Goal: Information Seeking & Learning: Understand process/instructions

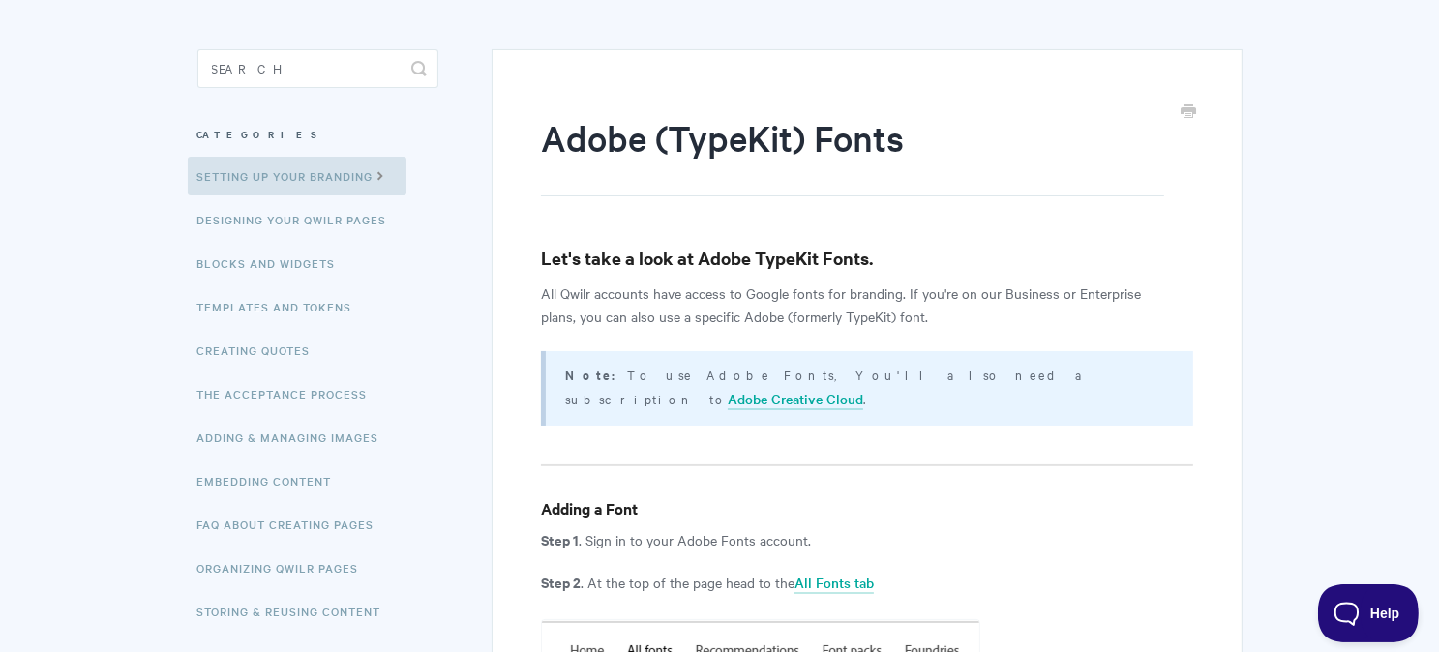
scroll to position [194, 0]
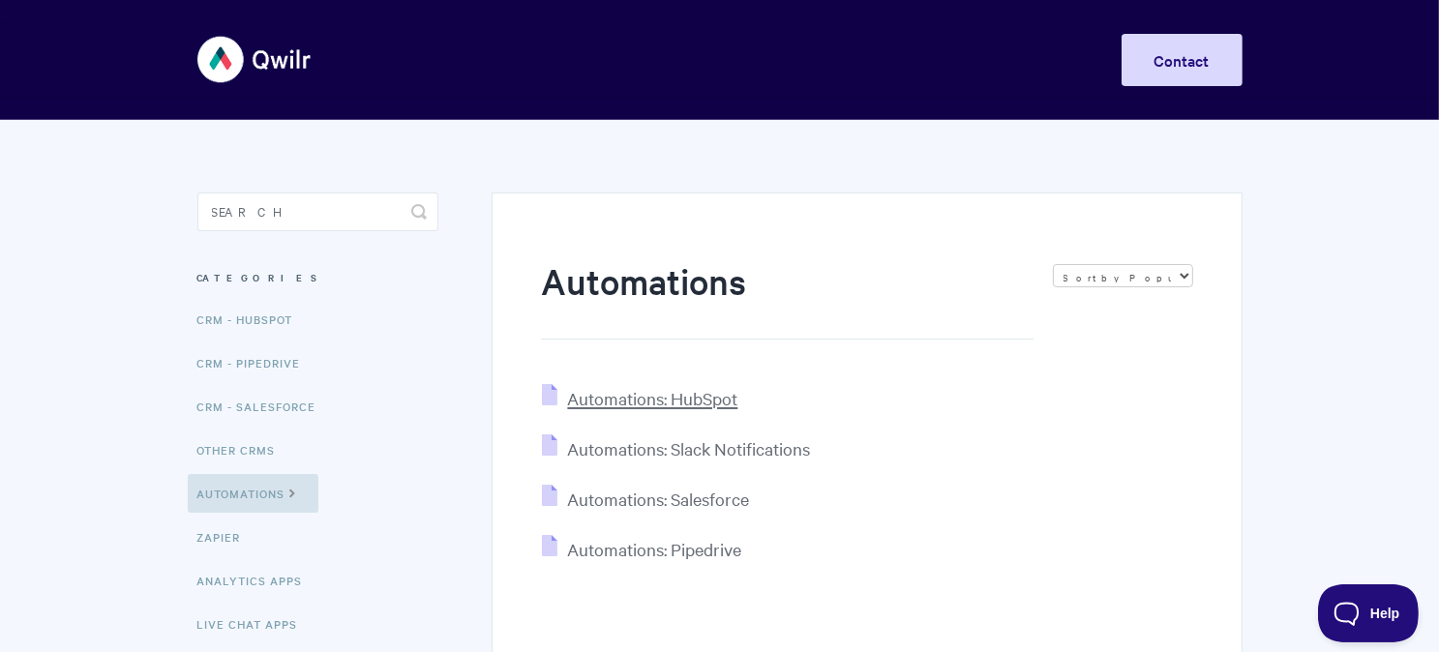
click at [642, 406] on span "Automations: HubSpot" at bounding box center [652, 398] width 170 height 22
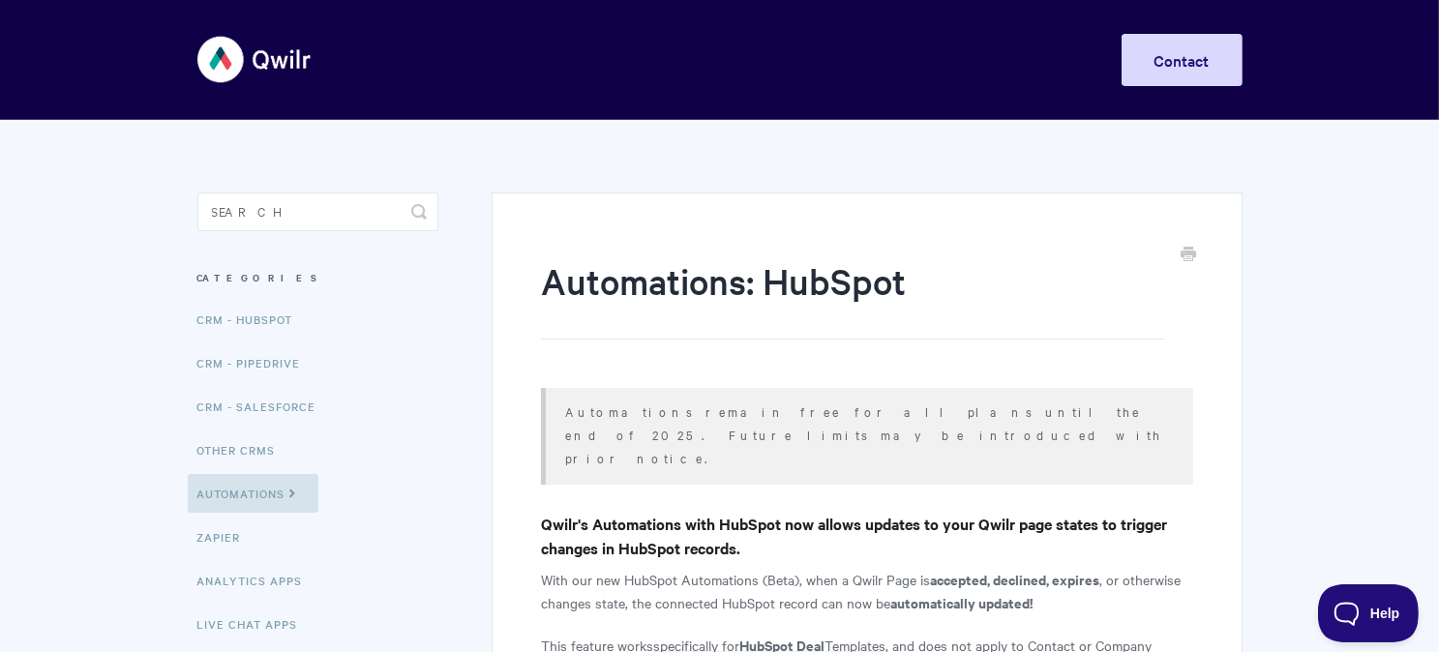
click at [242, 65] on img at bounding box center [254, 59] width 115 height 73
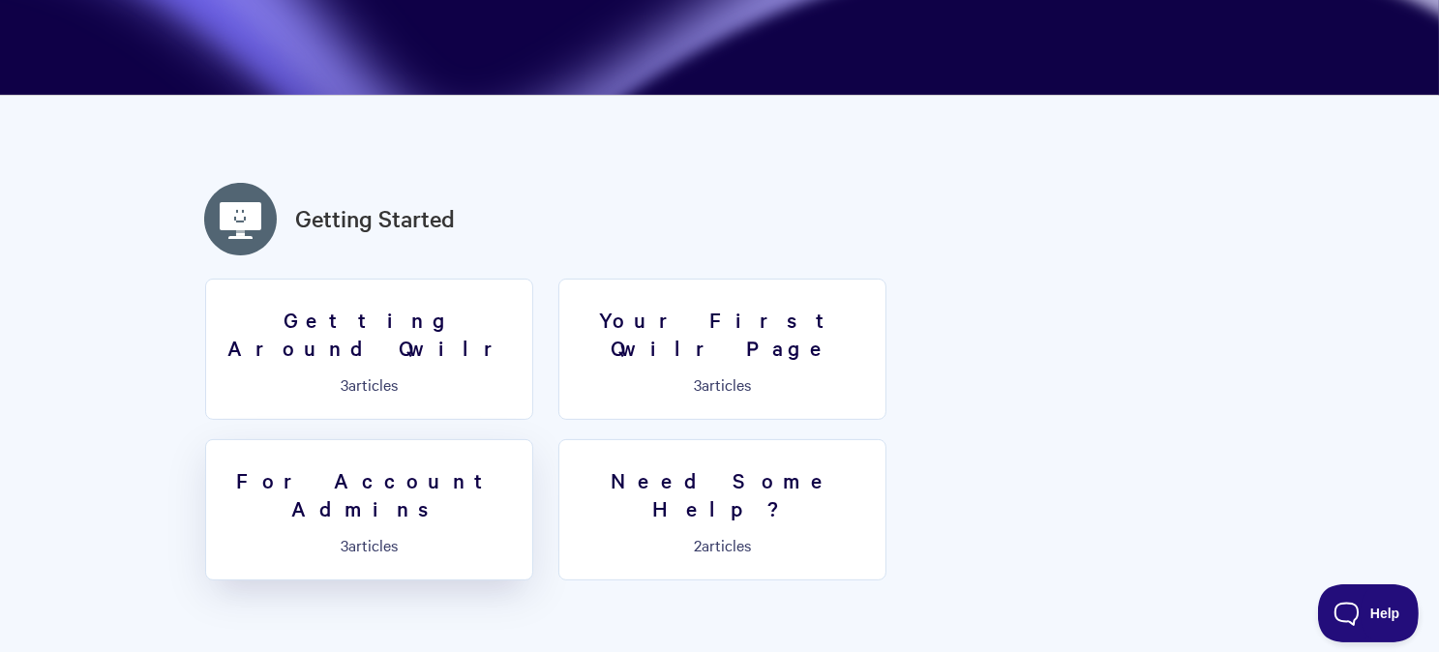
click at [521, 466] on h3 "For Account Admins" at bounding box center [369, 493] width 303 height 55
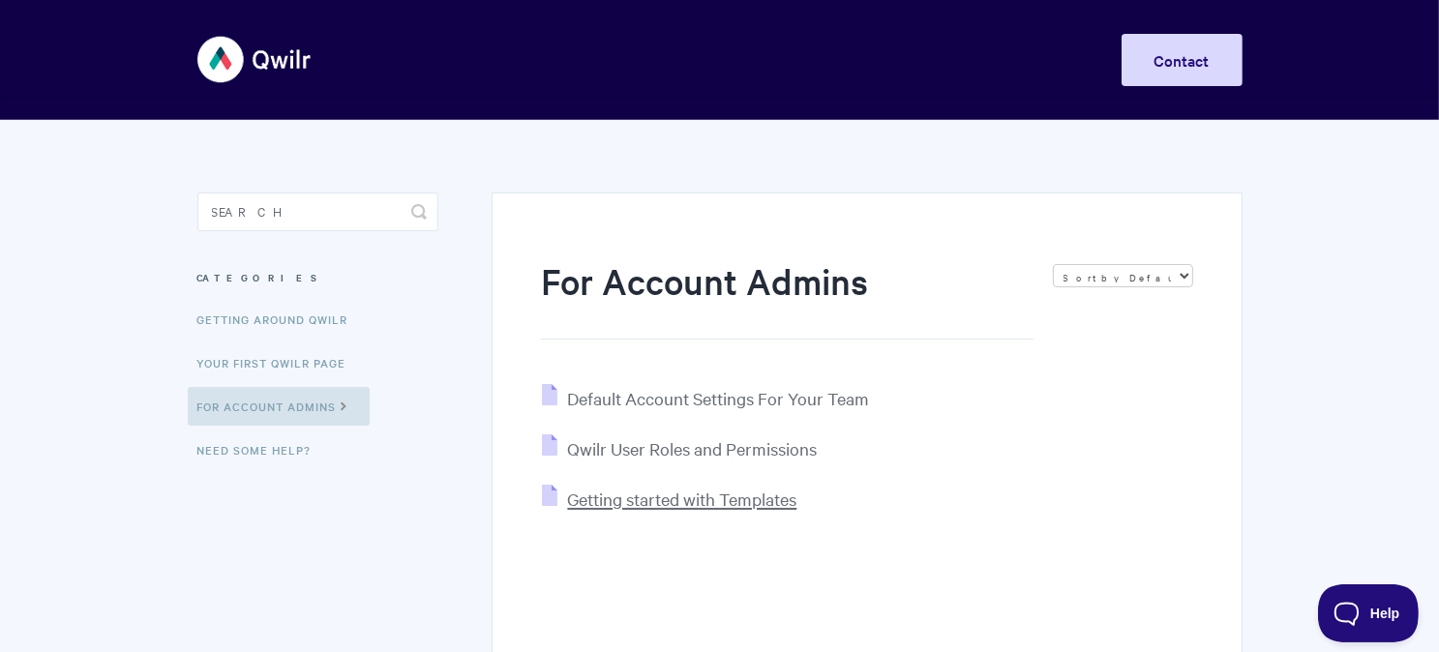
click at [671, 499] on span "Getting started with Templates" at bounding box center [681, 499] width 229 height 22
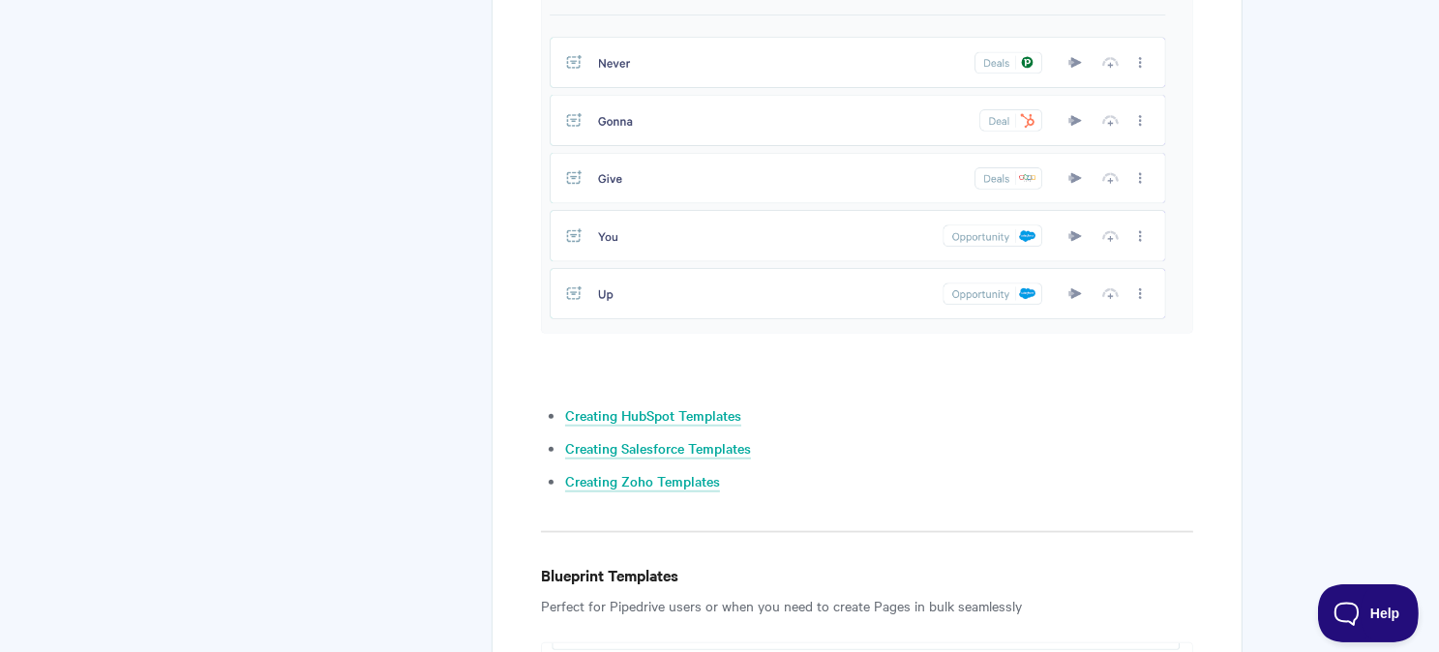
scroll to position [1935, 0]
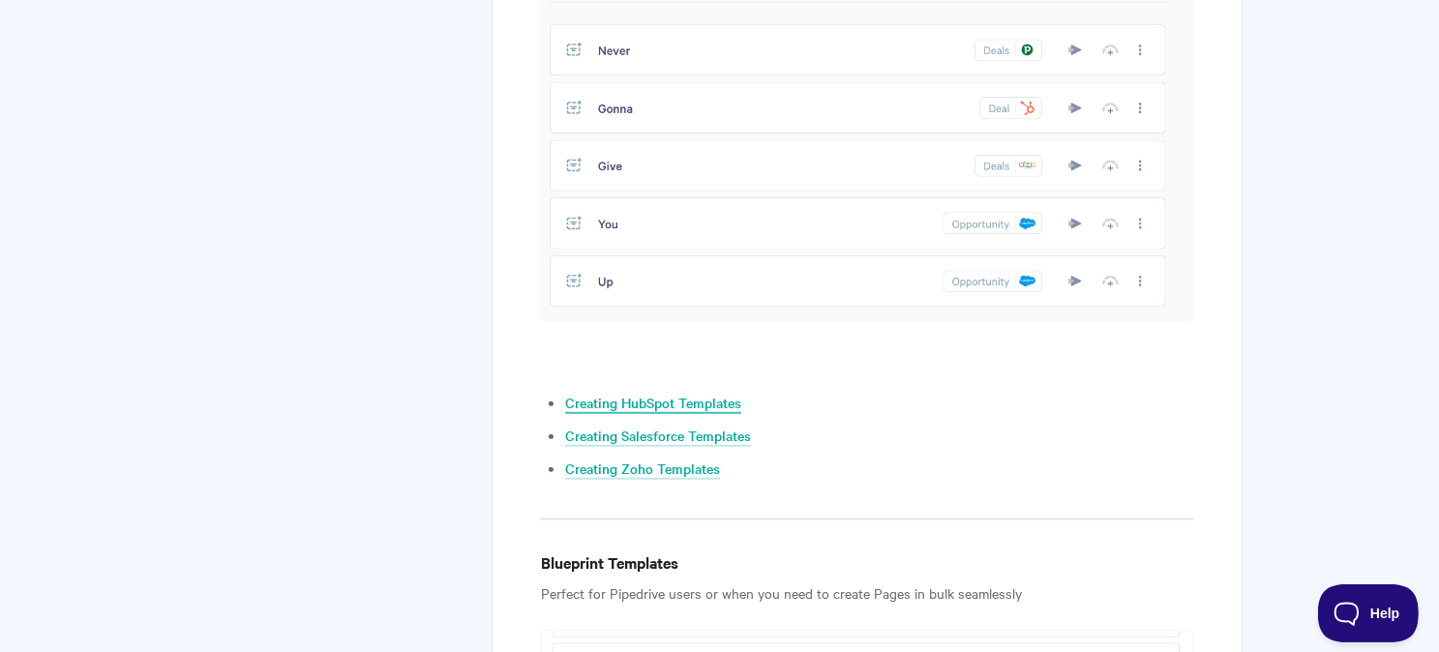
click at [662, 402] on link "Creating HubSpot Templates" at bounding box center [653, 403] width 176 height 21
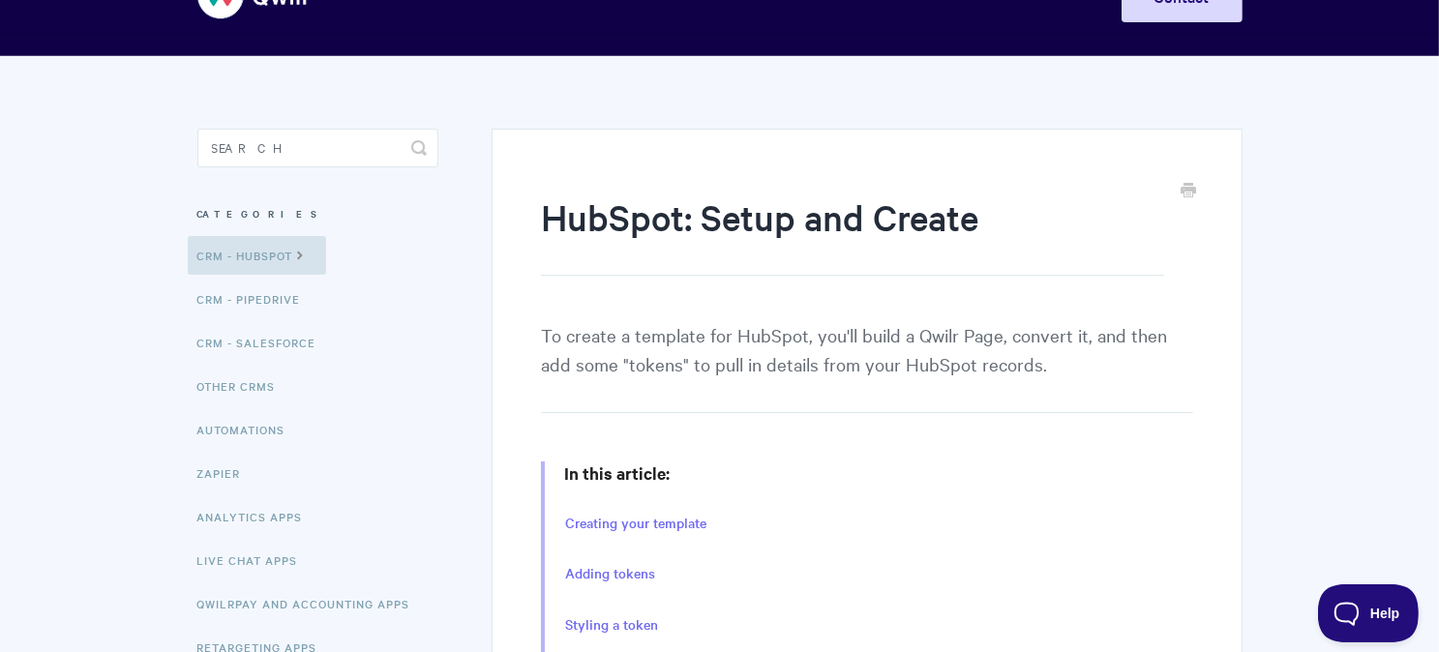
scroll to position [194, 0]
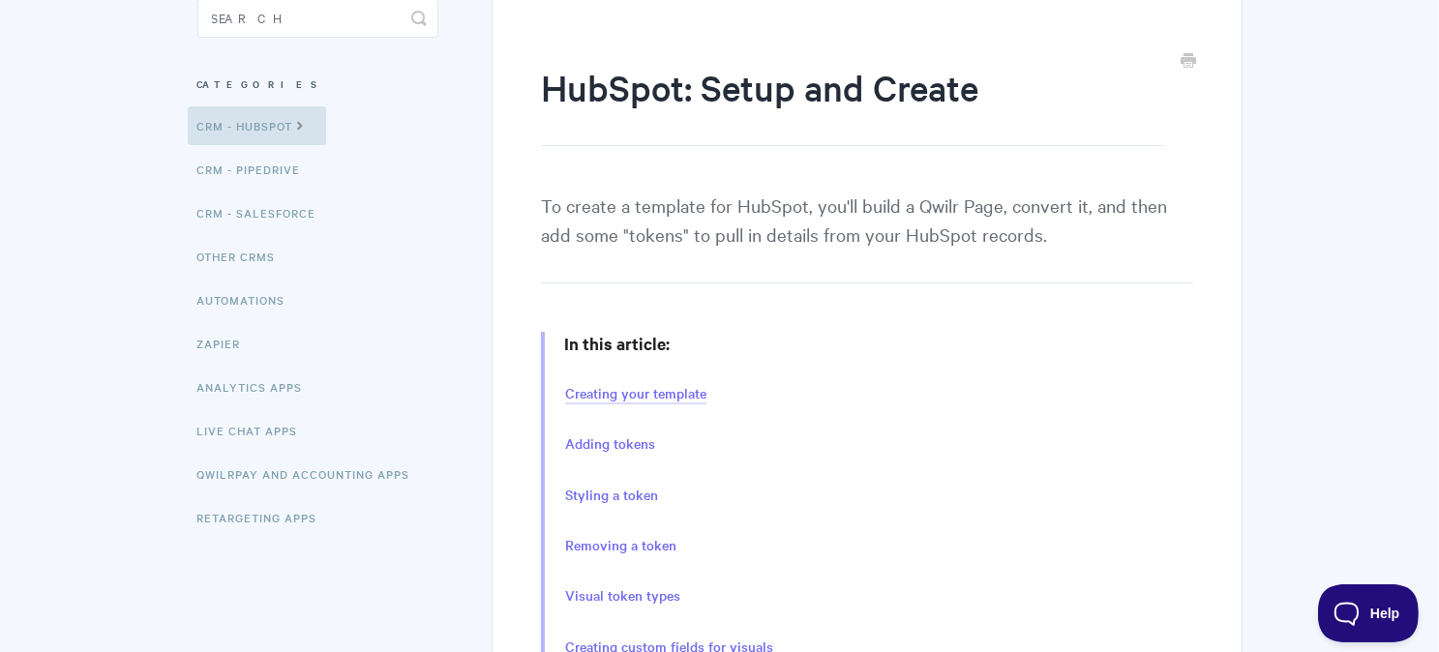
click at [638, 390] on link "Creating your template" at bounding box center [635, 393] width 141 height 21
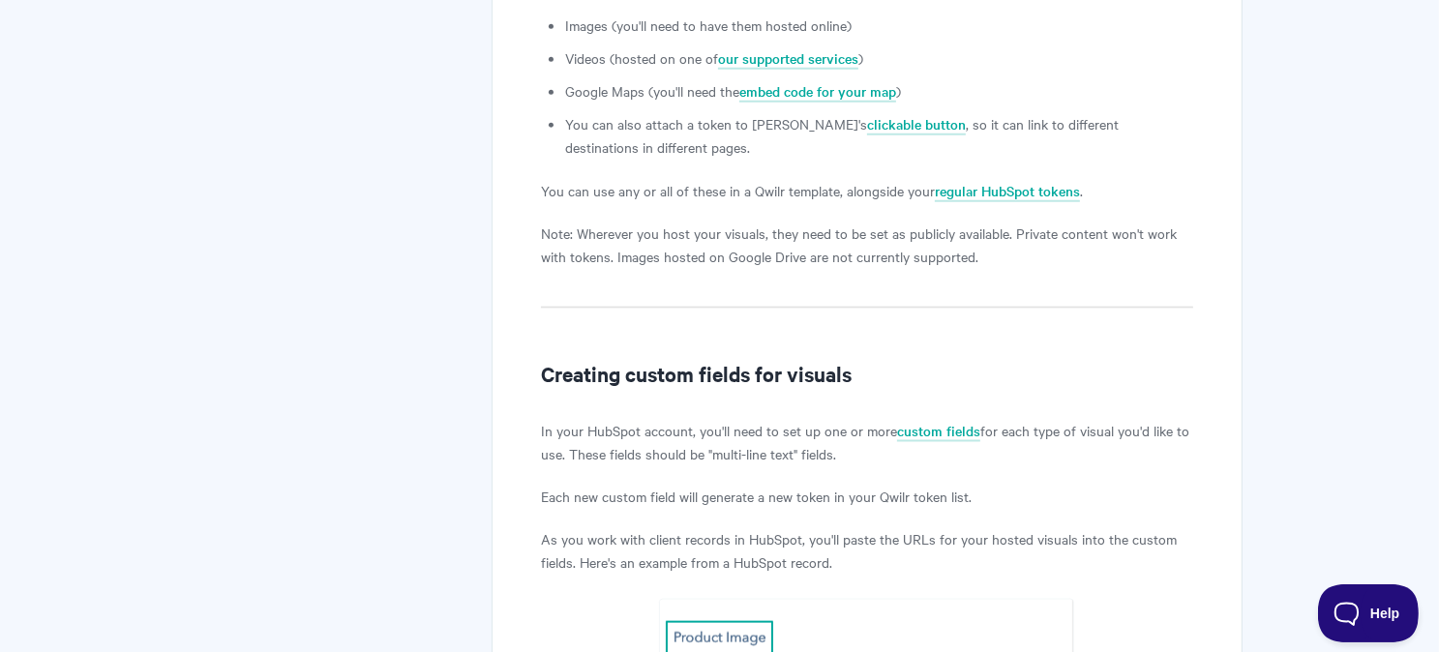
scroll to position [9690, 0]
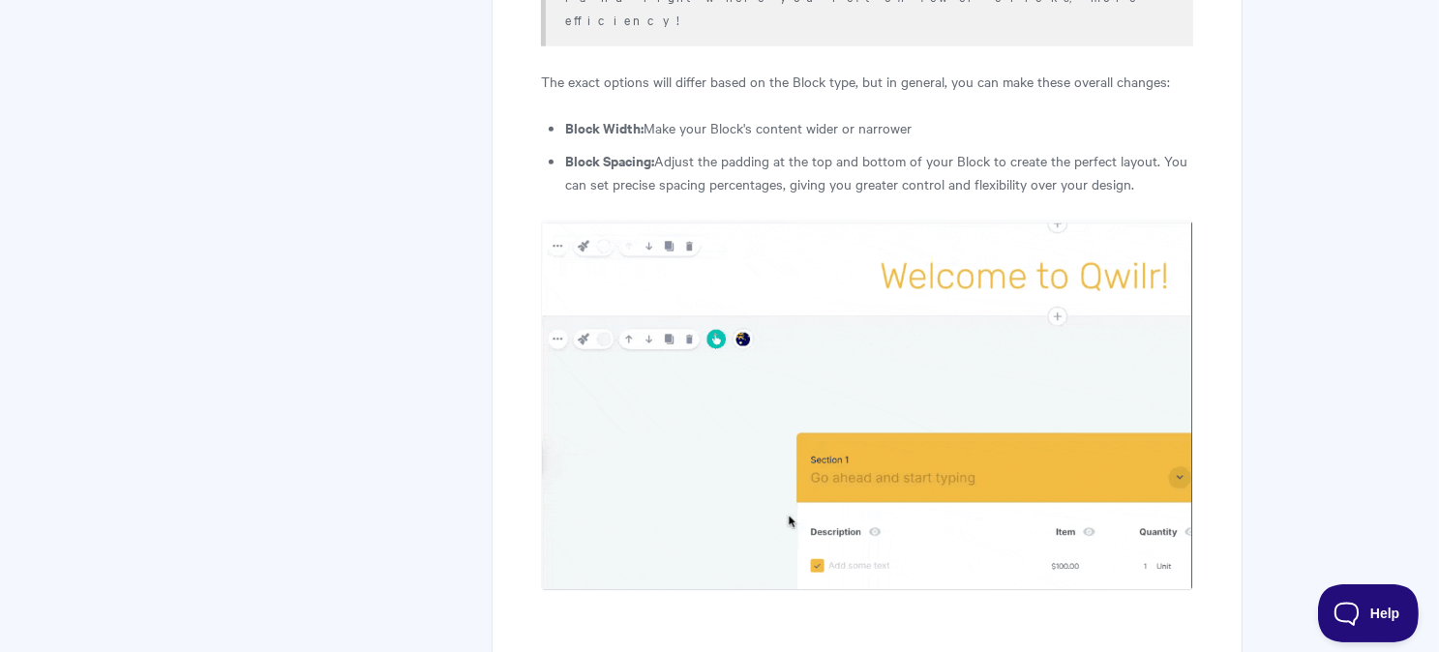
scroll to position [2352, 0]
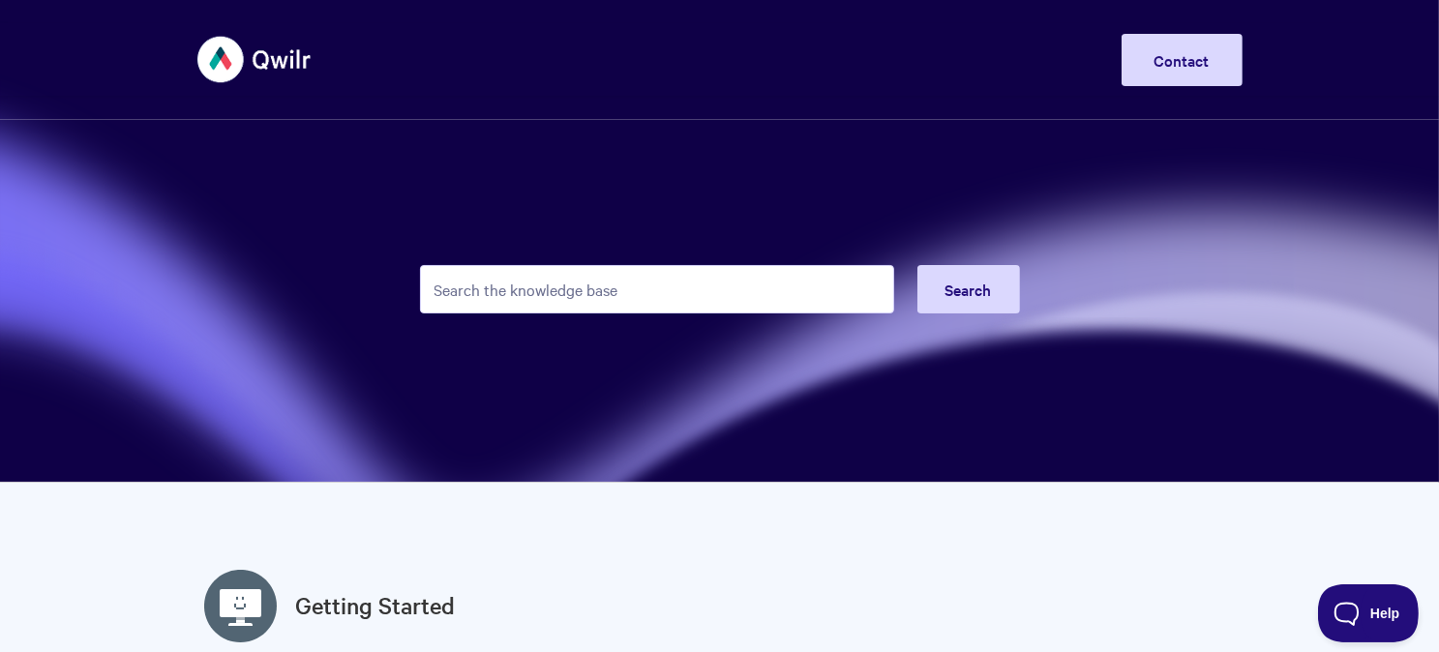
drag, startPoint x: 568, startPoint y: 292, endPoint x: 499, endPoint y: 240, distance: 86.3
click at [568, 291] on input "Search the knowledge base" at bounding box center [657, 289] width 474 height 48
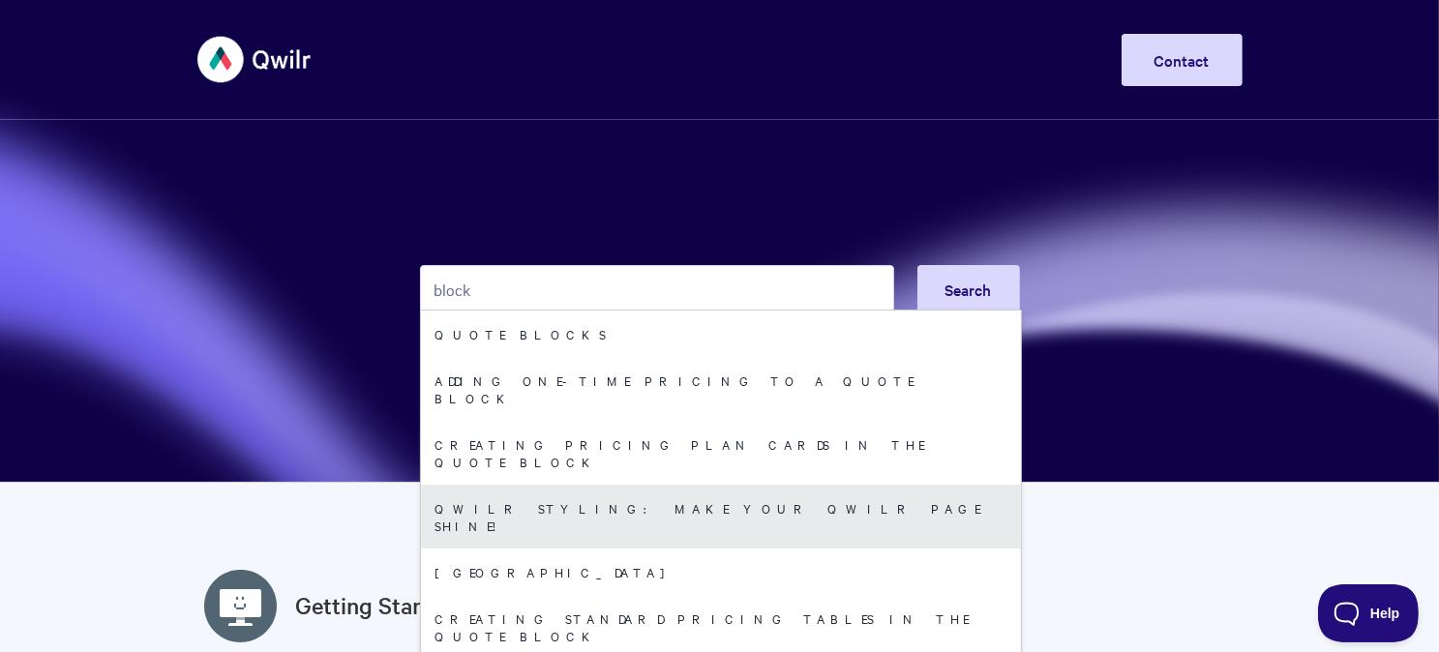
type input "block"
click at [492, 485] on link "Qwilr styling: Make Your Qwilr Page Shine!" at bounding box center [721, 517] width 600 height 64
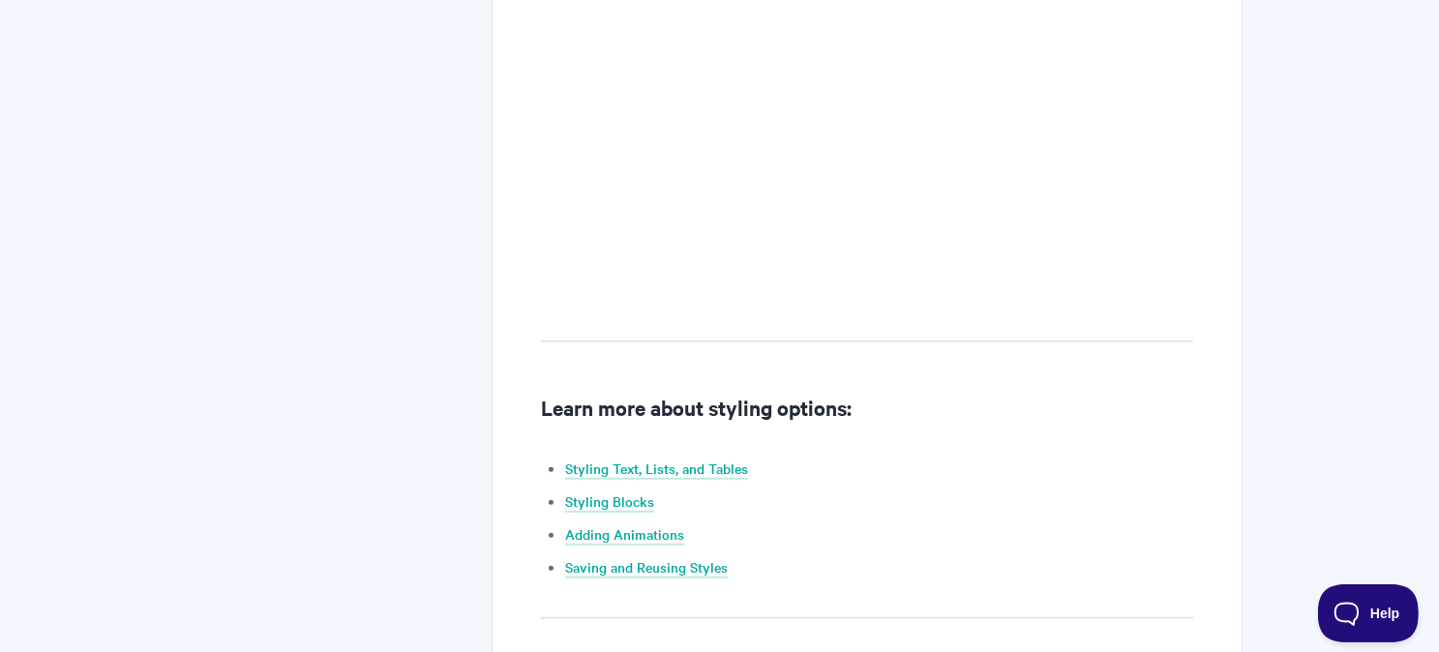
scroll to position [1645, 0]
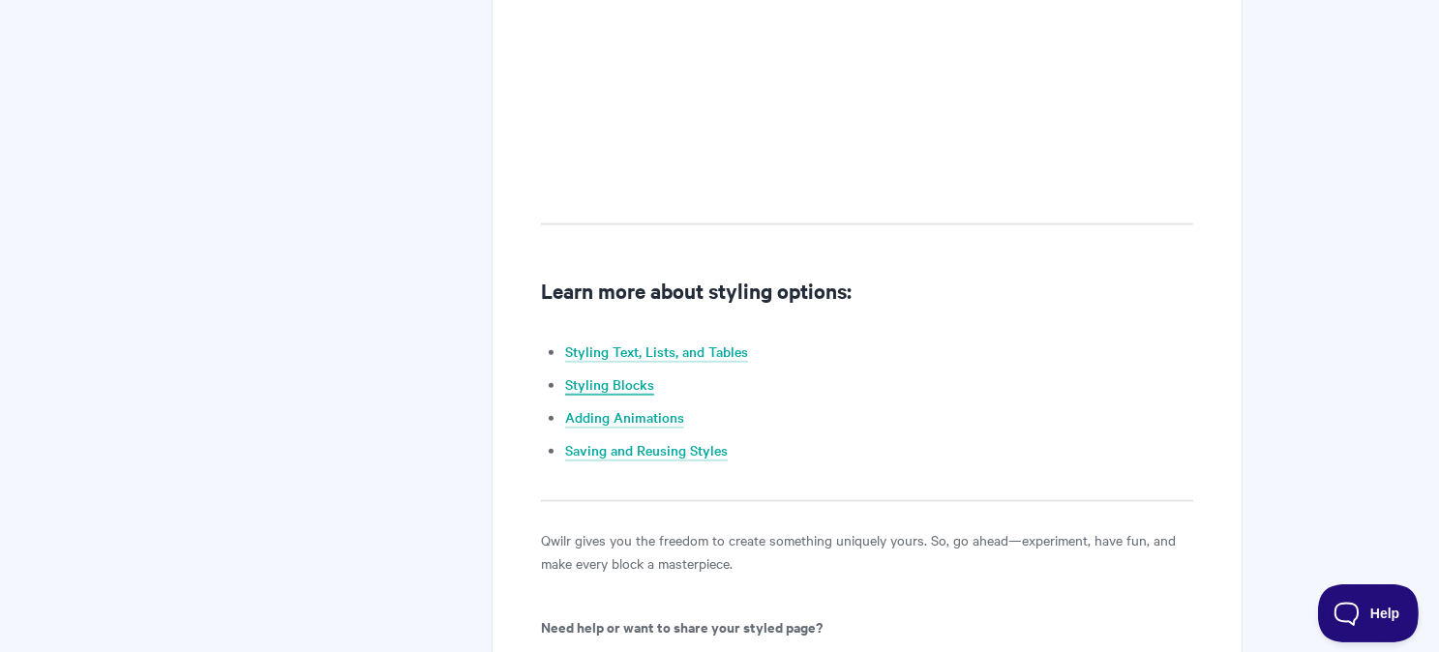
click at [633, 379] on link "Styling Blocks" at bounding box center [609, 384] width 89 height 21
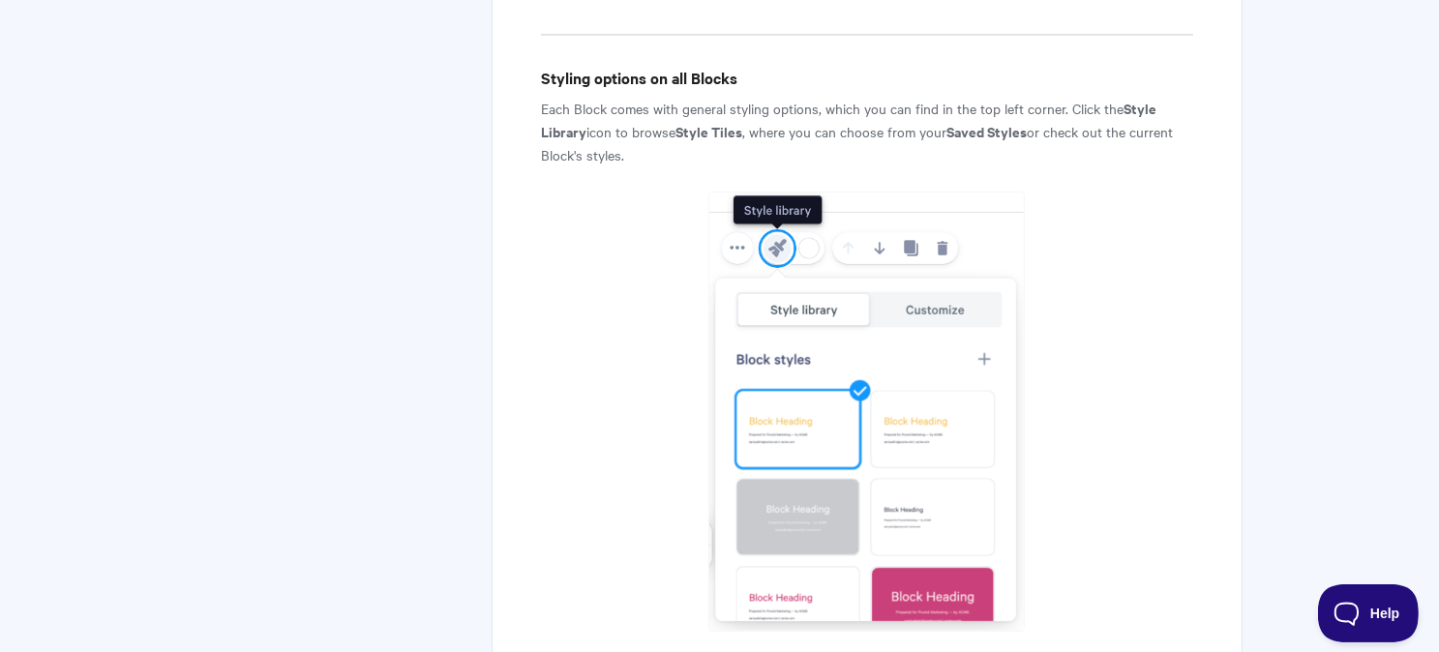
scroll to position [774, 0]
